Goal: Task Accomplishment & Management: Manage account settings

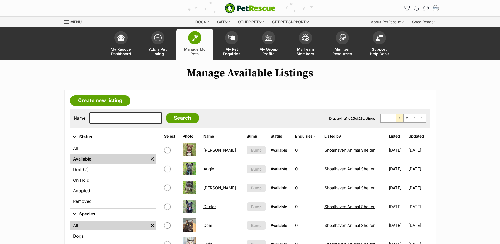
click at [195, 36] on img at bounding box center [194, 37] width 7 height 7
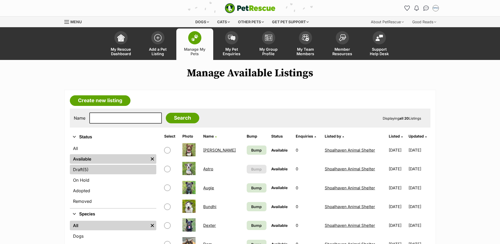
click at [81, 169] on link "Draft (5) Items" at bounding box center [113, 169] width 87 height 9
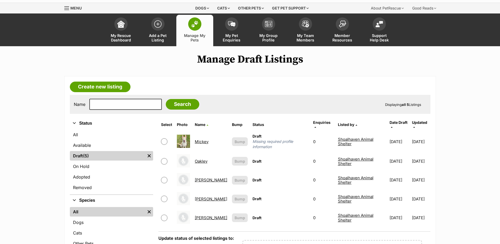
scroll to position [26, 0]
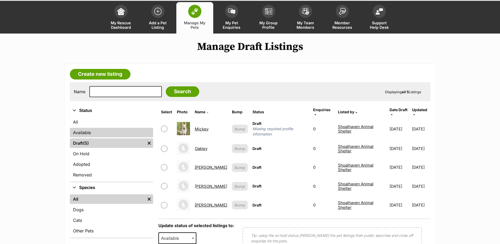
click at [80, 133] on link "Available" at bounding box center [112, 132] width 84 height 9
